Goal: Find specific page/section: Find specific page/section

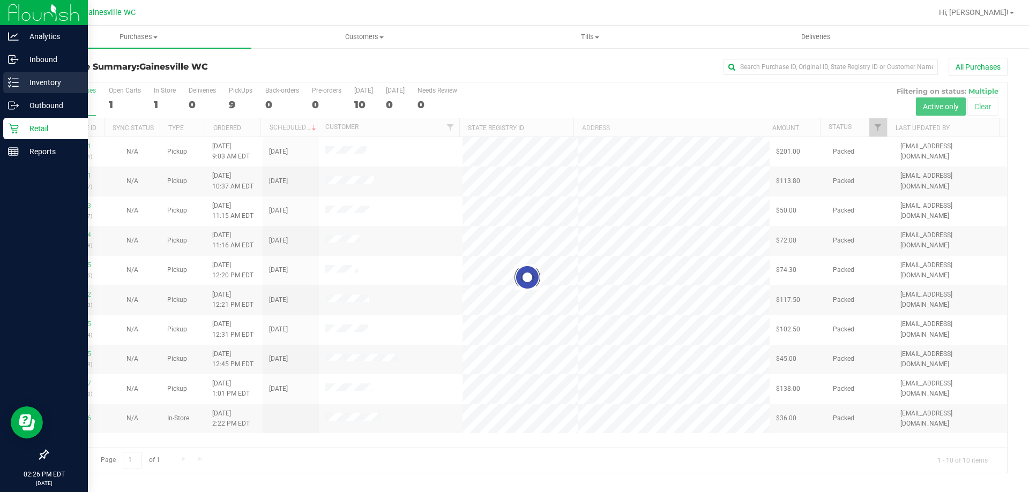
click at [11, 76] on div "Inventory" at bounding box center [45, 82] width 85 height 21
click at [14, 85] on icon at bounding box center [13, 82] width 11 height 11
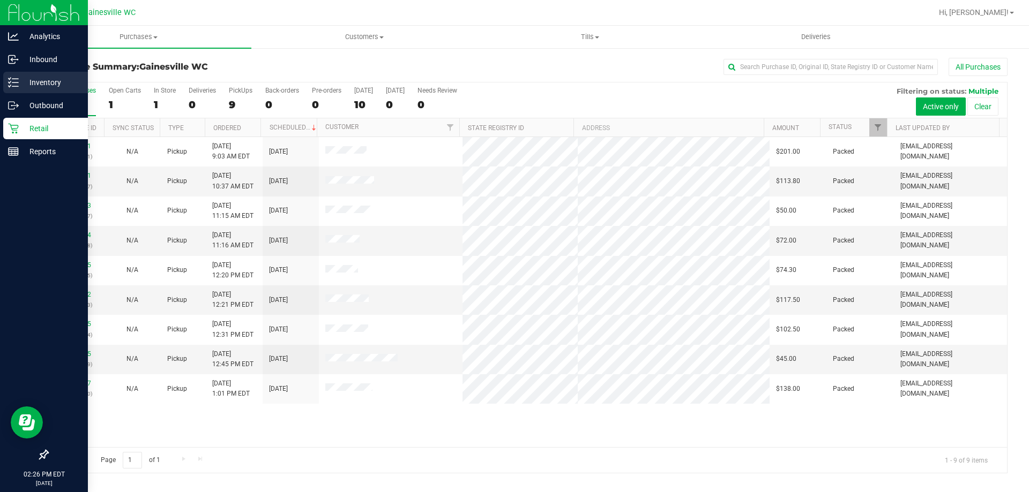
click at [20, 80] on p "Inventory" at bounding box center [51, 82] width 64 height 13
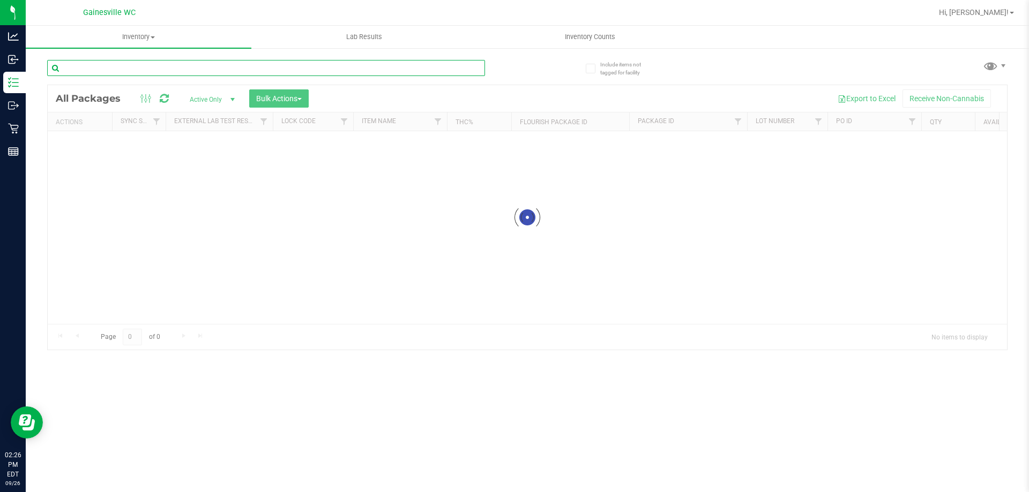
click at [228, 64] on div "Inventory All packages All inventory Waste log Create inventory Lab Results Inv…" at bounding box center [527, 259] width 1003 height 467
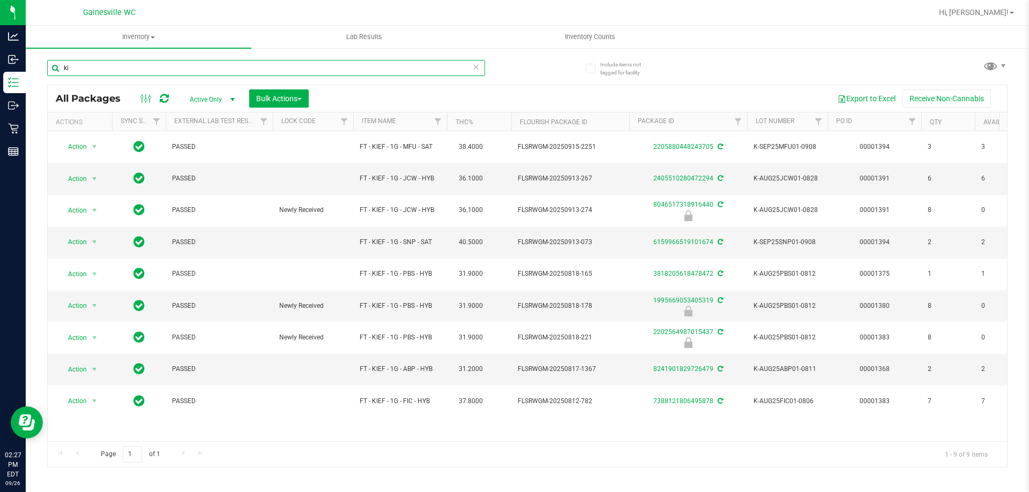
type input "k"
